Goal: Check status: Check status

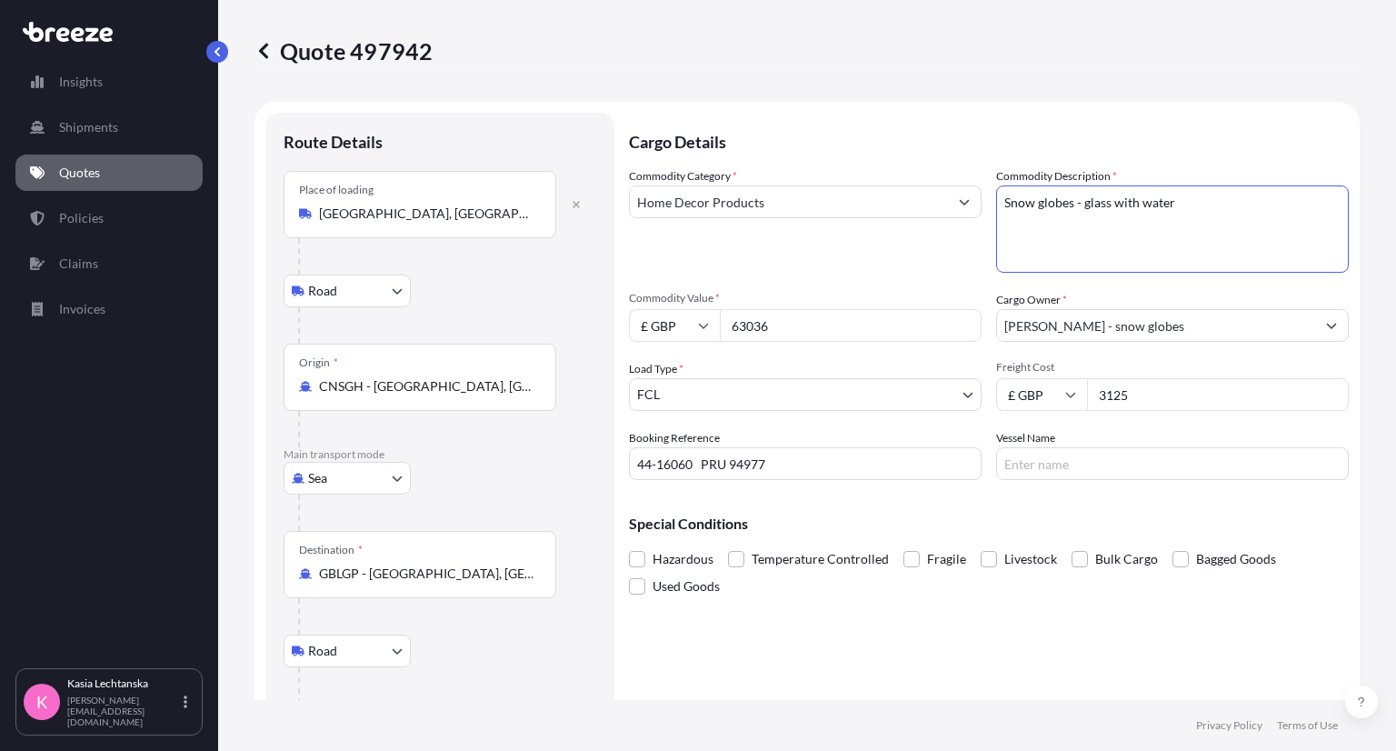
select select "Road"
select select "Sea"
select select "Road"
select select "2"
click at [148, 172] on link "Quotes" at bounding box center [108, 173] width 187 height 36
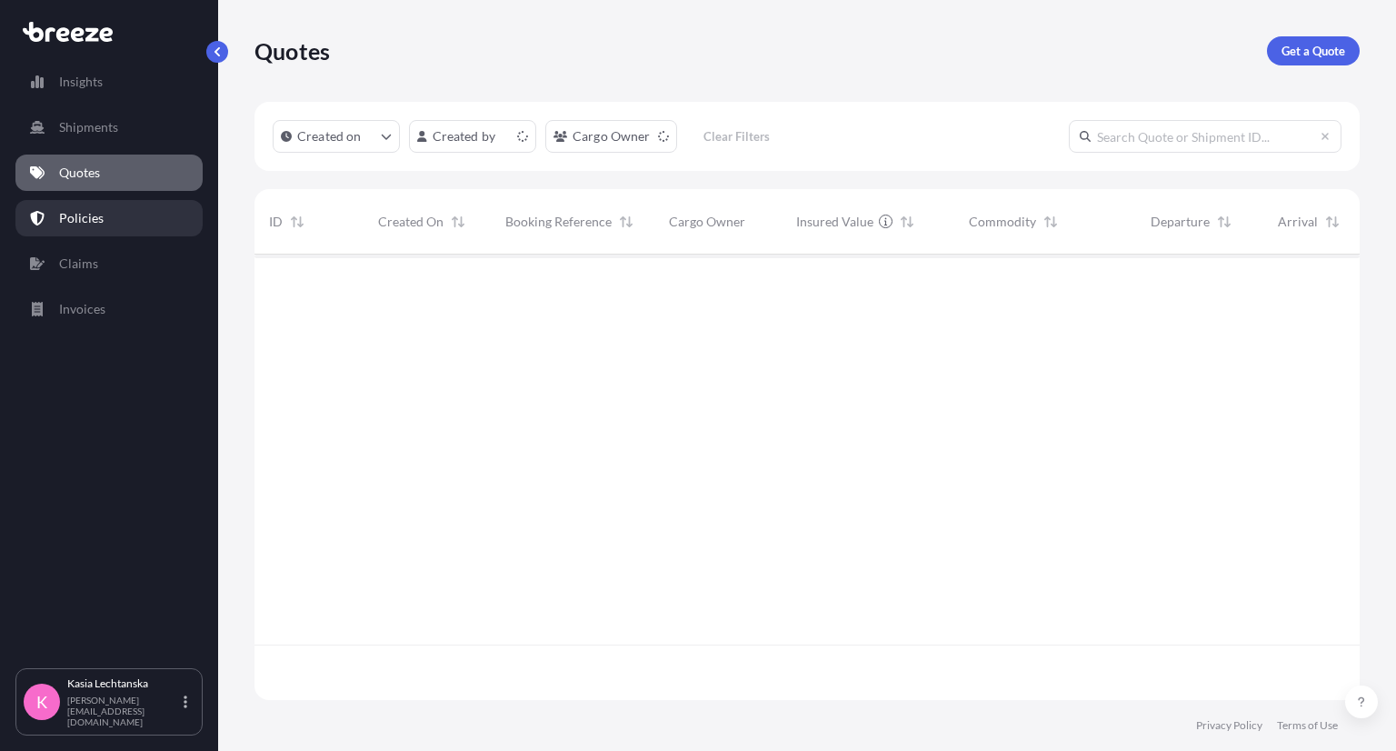
scroll to position [441, 1091]
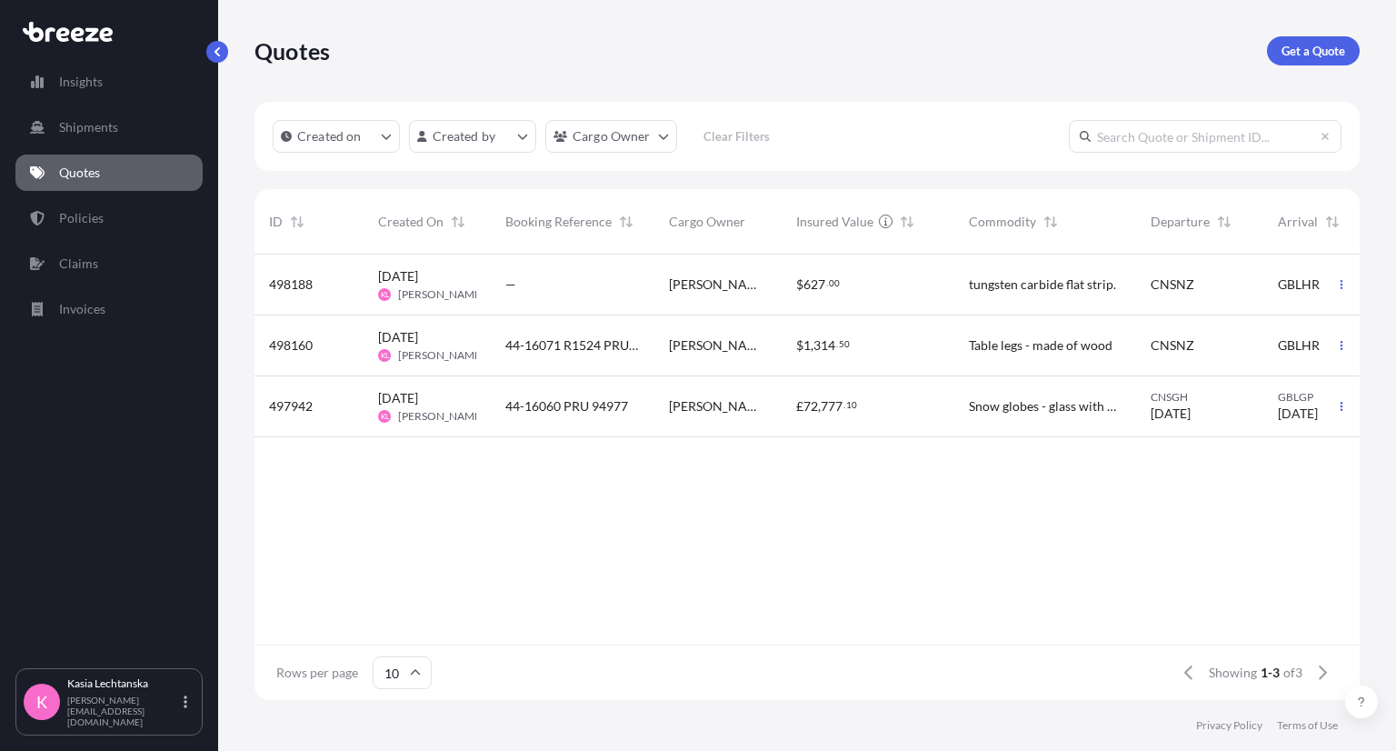
click at [688, 412] on span "[PERSON_NAME] - snow globes" at bounding box center [718, 406] width 98 height 18
select select "Road"
select select "Sea"
select select "Road"
select select "2"
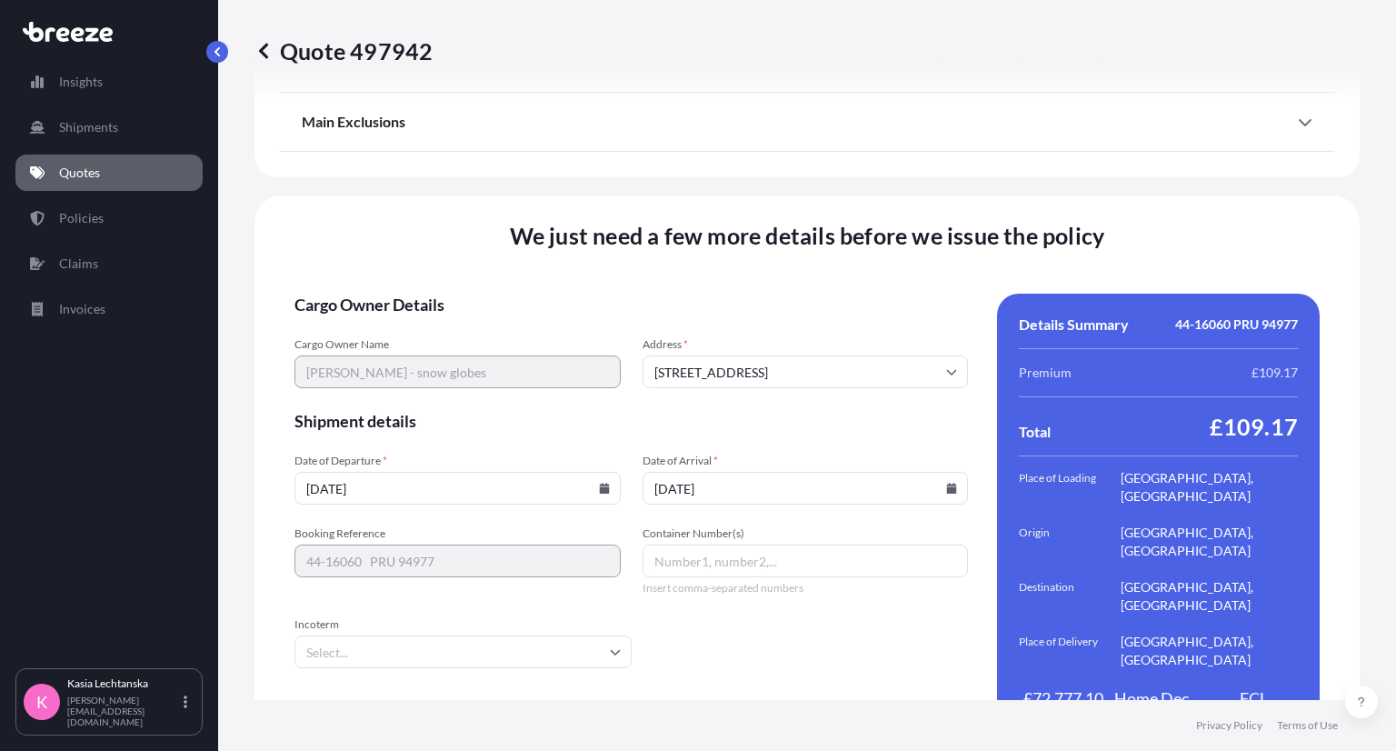
scroll to position [2491, 0]
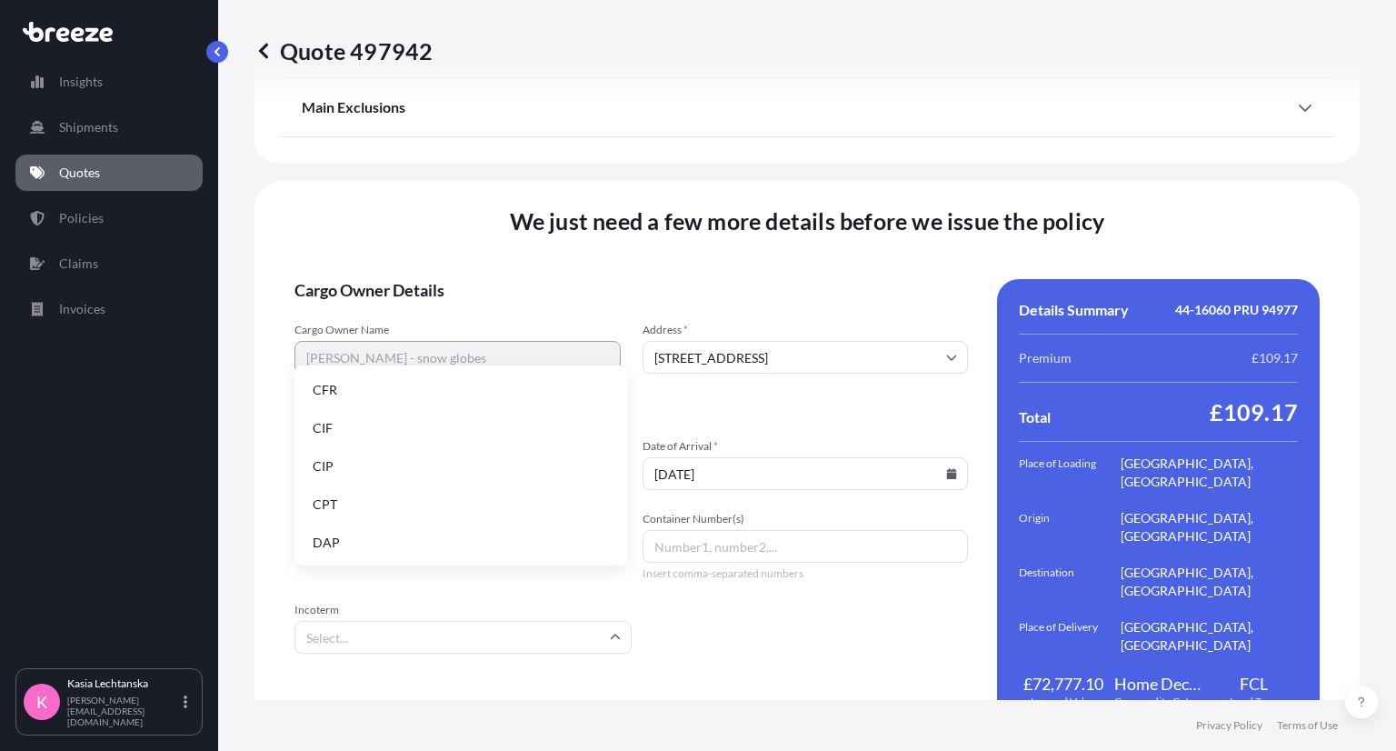
click at [422, 621] on input "Incoterm" at bounding box center [463, 637] width 337 height 33
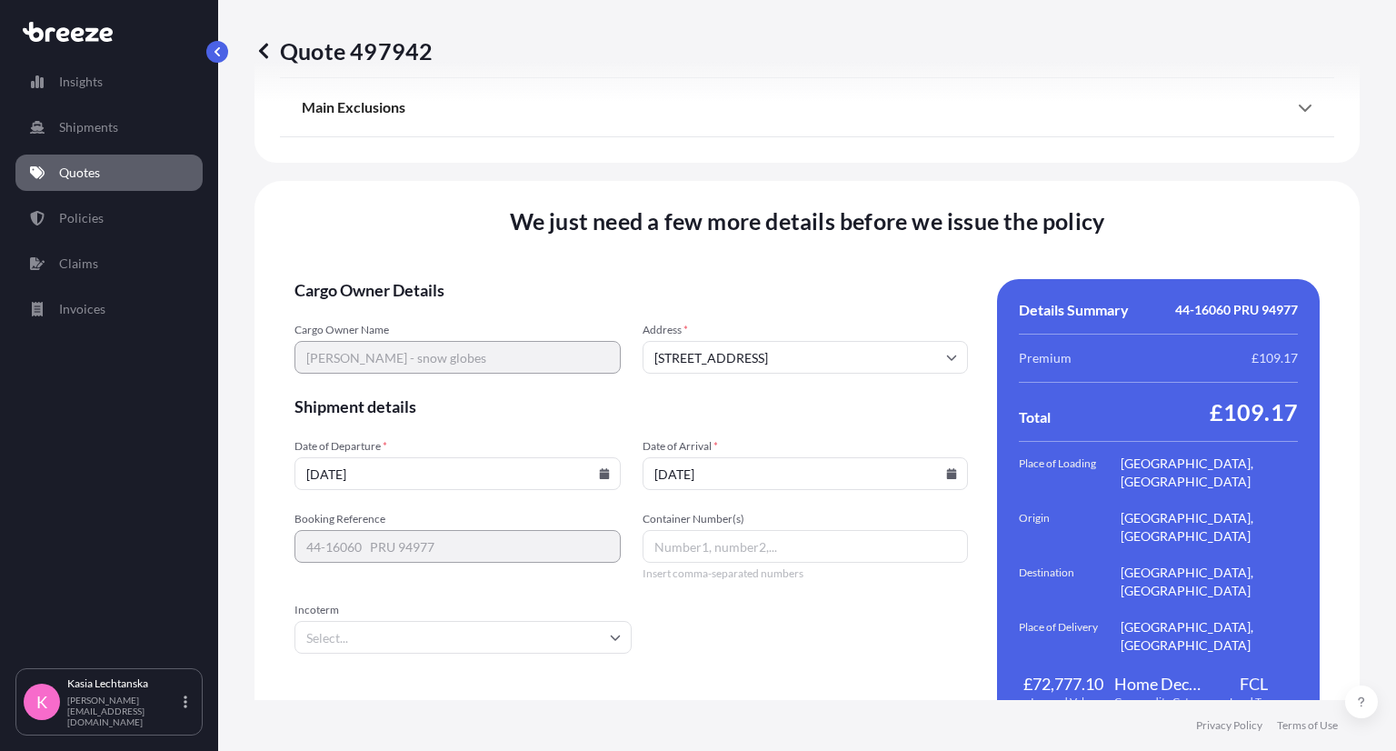
click at [714, 575] on form "Cargo Owner Details Cargo Owner Name [PERSON_NAME] - snow globes Address * [GEO…" at bounding box center [632, 505] width 674 height 452
click at [507, 395] on span "Shipment details" at bounding box center [632, 406] width 674 height 22
click at [822, 397] on form "Cargo Owner Details Cargo Owner Name [PERSON_NAME] - snow globes Address * [GEO…" at bounding box center [632, 505] width 674 height 452
